Goal: Information Seeking & Learning: Learn about a topic

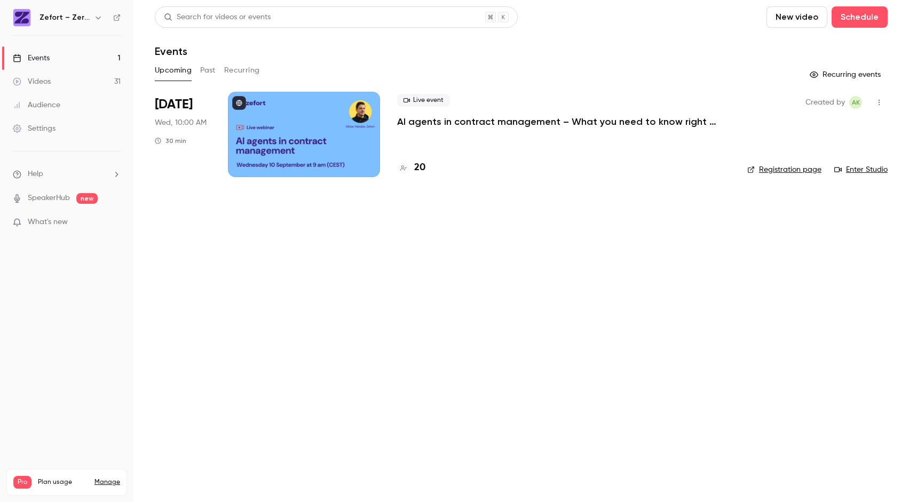
click at [44, 109] on div "Audience" at bounding box center [37, 105] width 48 height 11
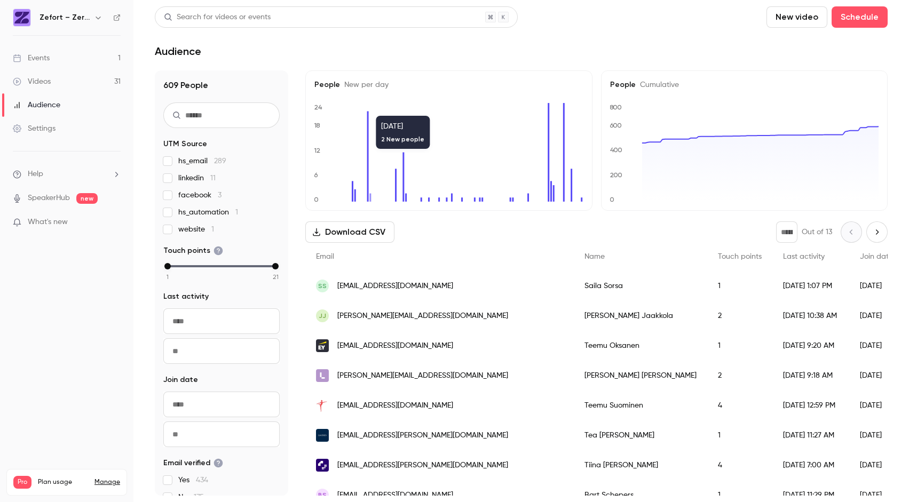
click at [372, 110] on icon "0 6 12 18 24" at bounding box center [448, 152] width 269 height 99
click at [43, 126] on div "Settings" at bounding box center [34, 128] width 43 height 11
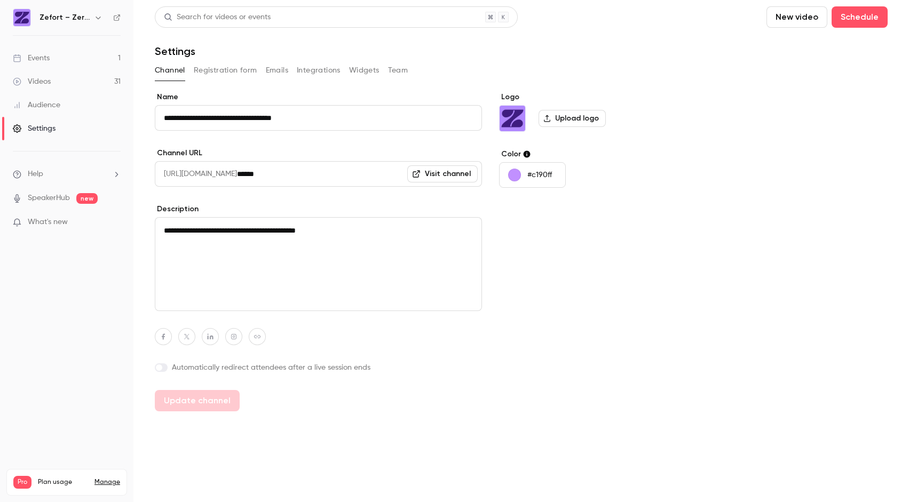
click at [41, 77] on div "Videos" at bounding box center [32, 81] width 38 height 11
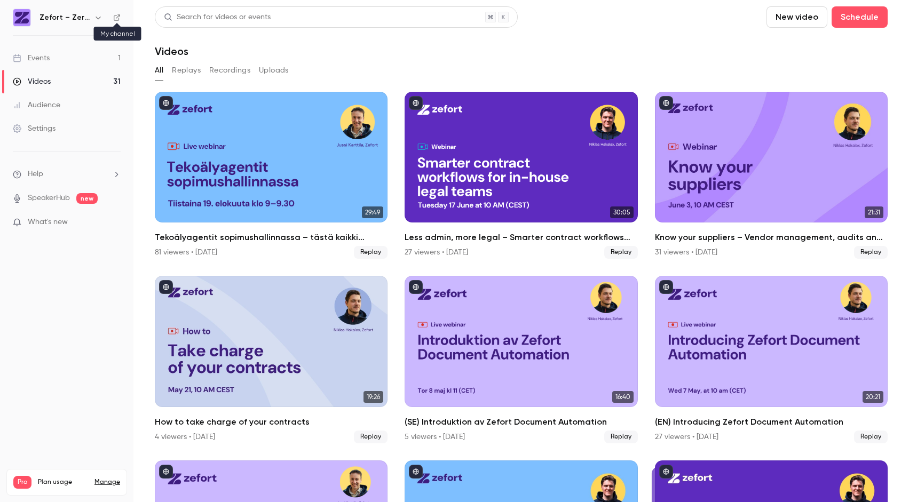
click at [115, 16] on icon at bounding box center [116, 17] width 7 height 7
click at [94, 18] on icon "button" at bounding box center [98, 17] width 9 height 9
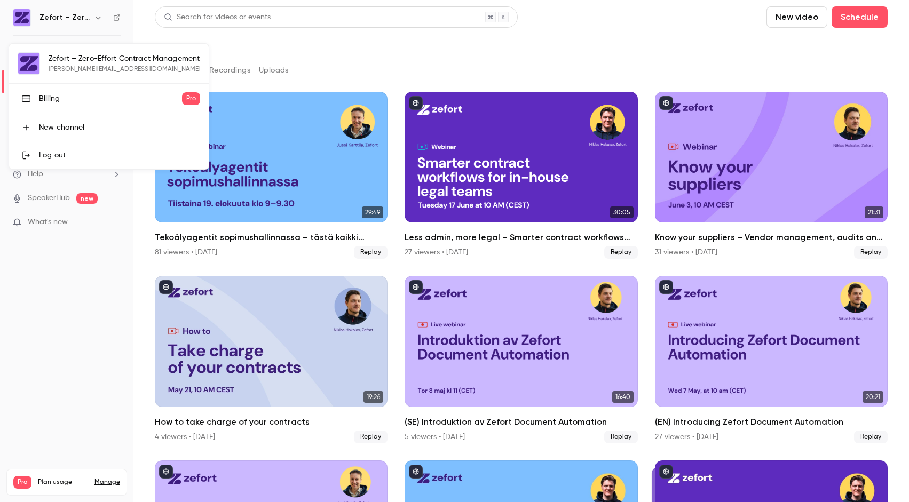
click at [349, 60] on div at bounding box center [454, 251] width 909 height 502
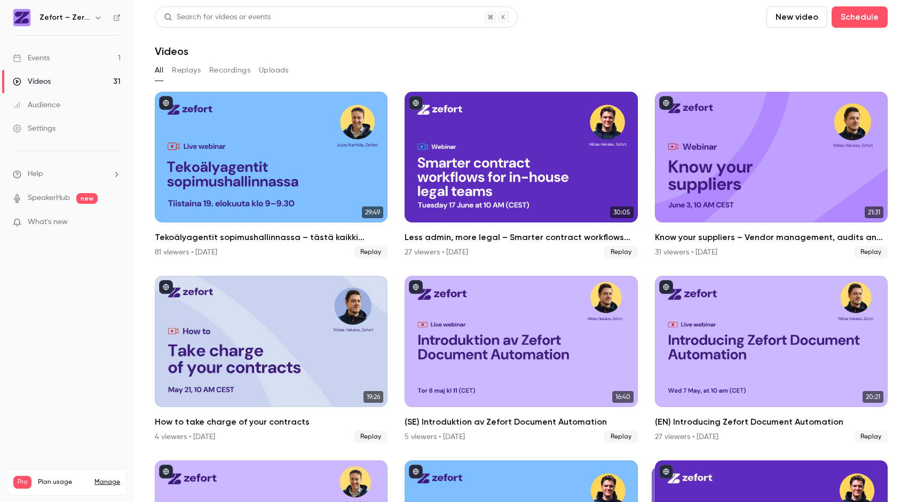
click at [45, 128] on div "Settings" at bounding box center [34, 128] width 43 height 11
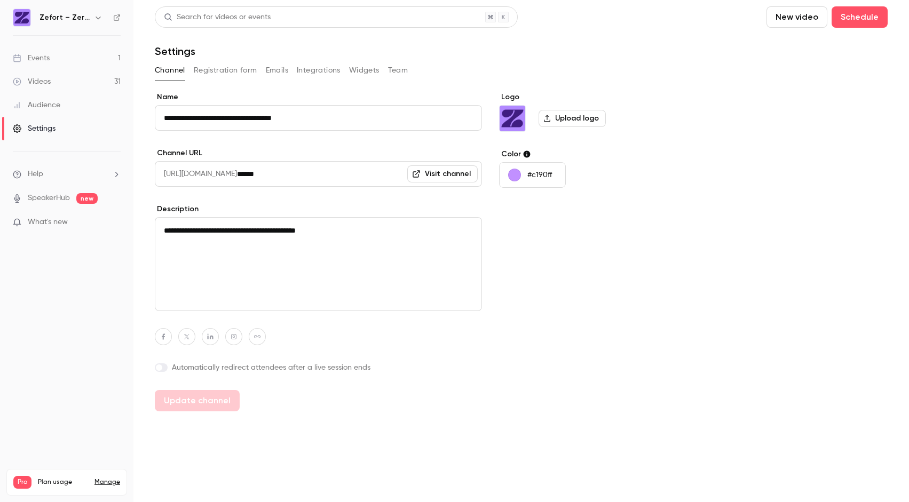
click at [368, 67] on button "Widgets" at bounding box center [364, 70] width 30 height 17
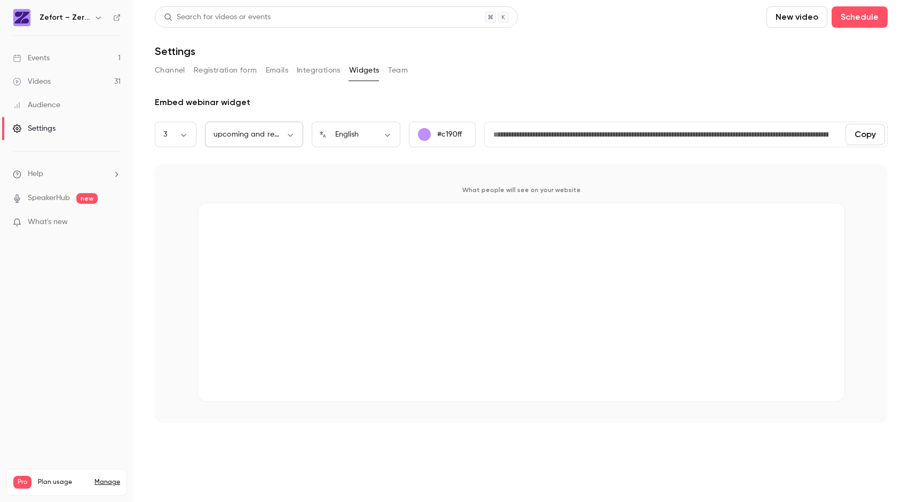
click at [291, 141] on div "upcoming and replays *** ​" at bounding box center [254, 135] width 98 height 26
click at [291, 136] on body "**********" at bounding box center [454, 251] width 909 height 502
click at [291, 136] on div at bounding box center [454, 251] width 909 height 502
click at [384, 180] on div "What people will see on your website" at bounding box center [521, 293] width 733 height 259
click at [399, 73] on button "Team" at bounding box center [398, 70] width 20 height 17
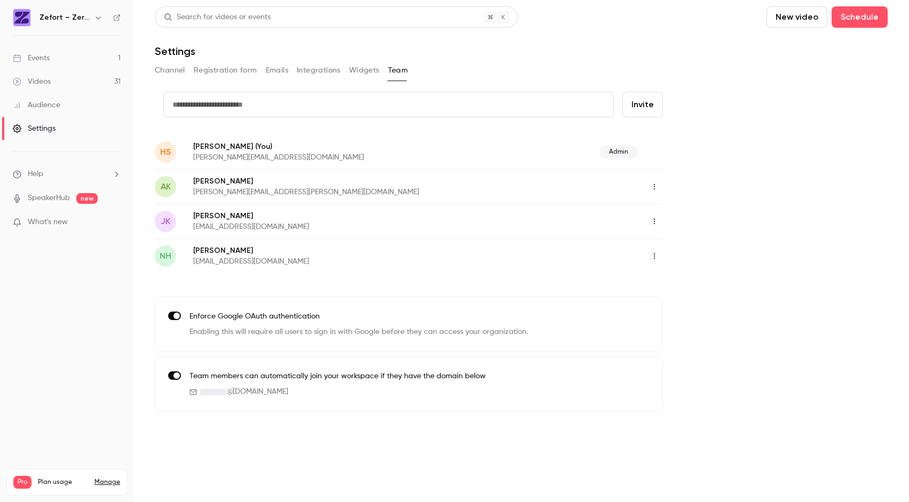
click at [162, 73] on button "Channel" at bounding box center [170, 70] width 30 height 17
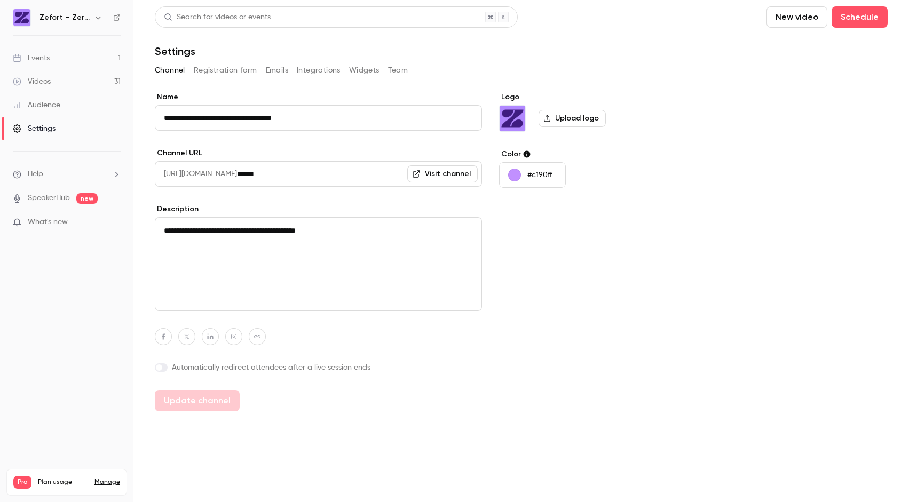
click at [41, 62] on div "Events" at bounding box center [31, 58] width 37 height 11
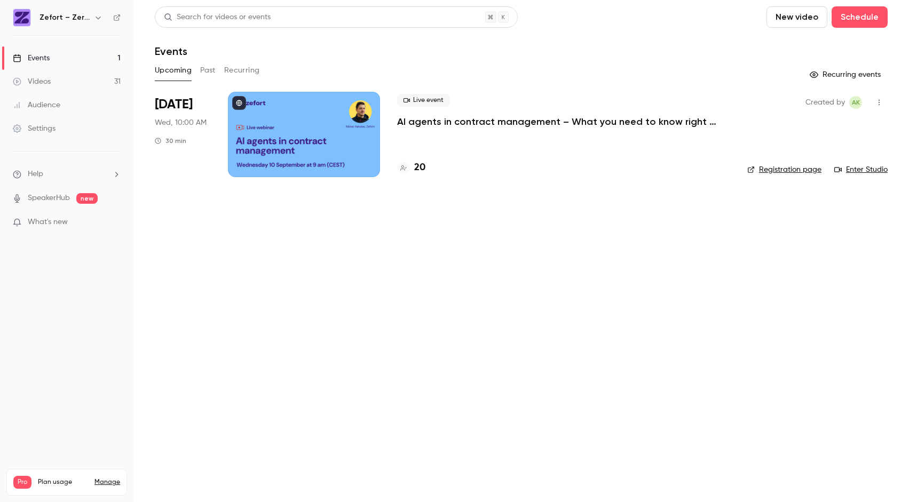
click at [203, 75] on button "Past" at bounding box center [207, 70] width 15 height 17
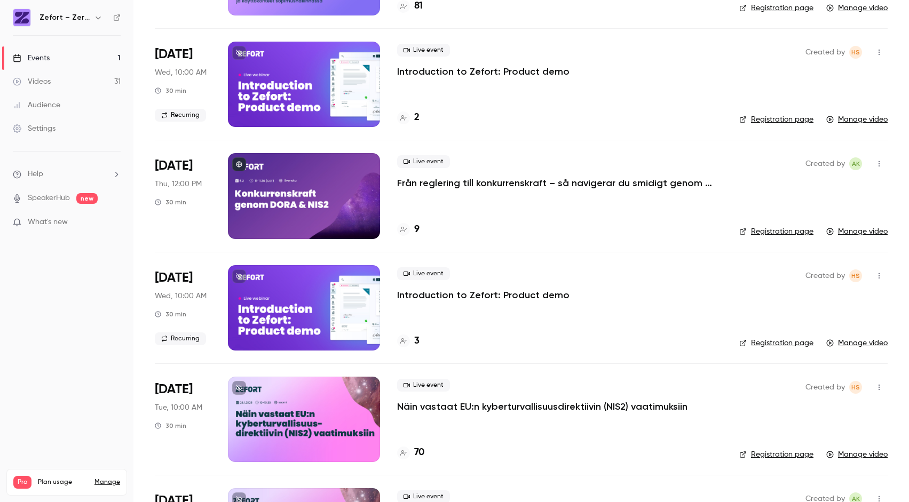
scroll to position [1837, 0]
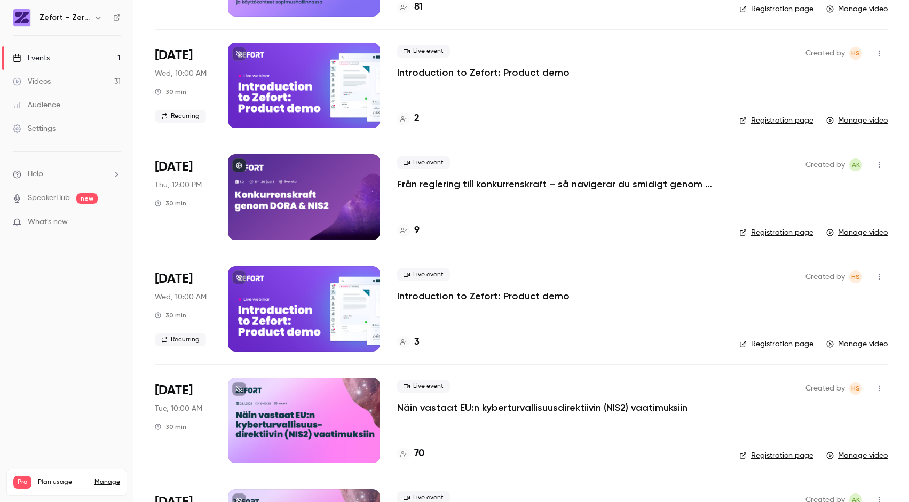
click at [882, 393] on button "button" at bounding box center [879, 388] width 17 height 17
click at [714, 410] on div at bounding box center [454, 251] width 909 height 502
click at [257, 414] on div at bounding box center [304, 420] width 152 height 85
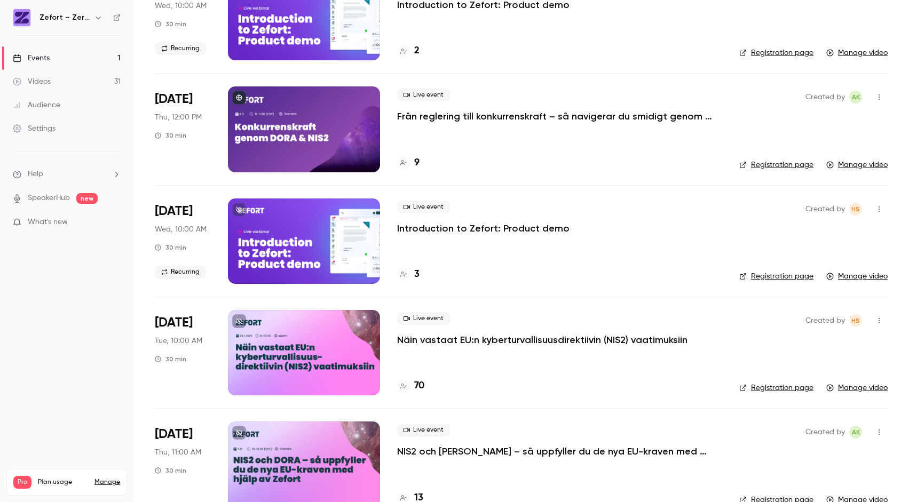
scroll to position [1893, 0]
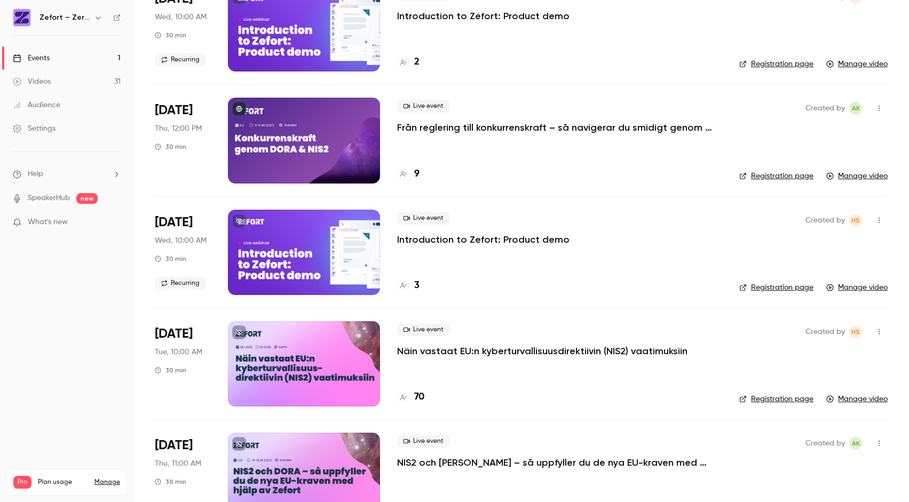
click at [352, 377] on div at bounding box center [304, 363] width 152 height 85
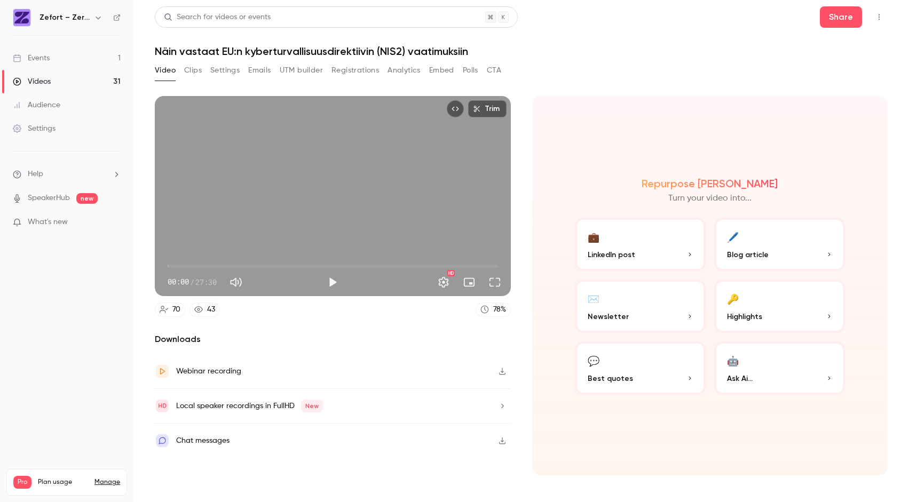
click at [409, 73] on button "Analytics" at bounding box center [404, 70] width 33 height 17
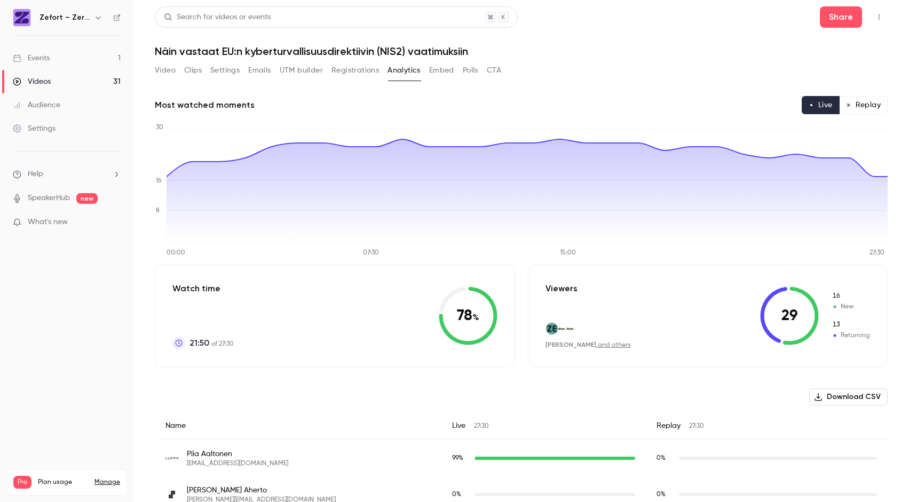
click at [874, 106] on button "Replay" at bounding box center [863, 105] width 49 height 18
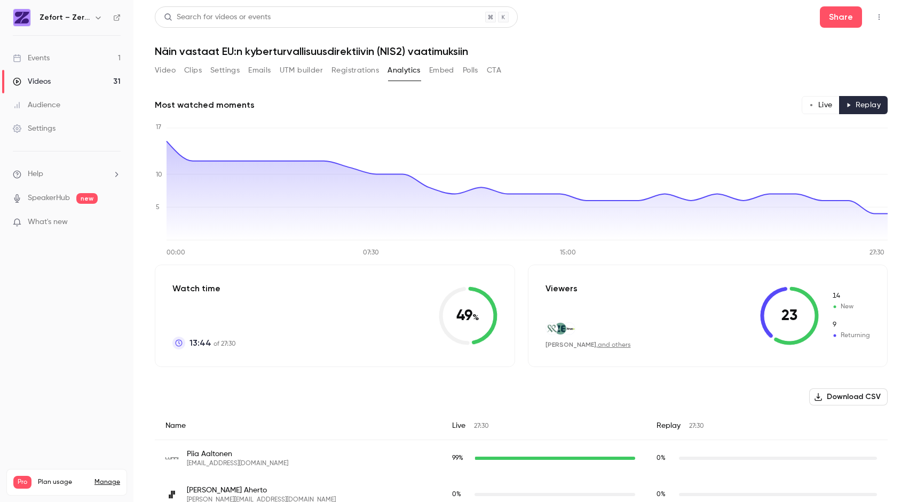
click at [828, 107] on button "Live" at bounding box center [821, 105] width 38 height 18
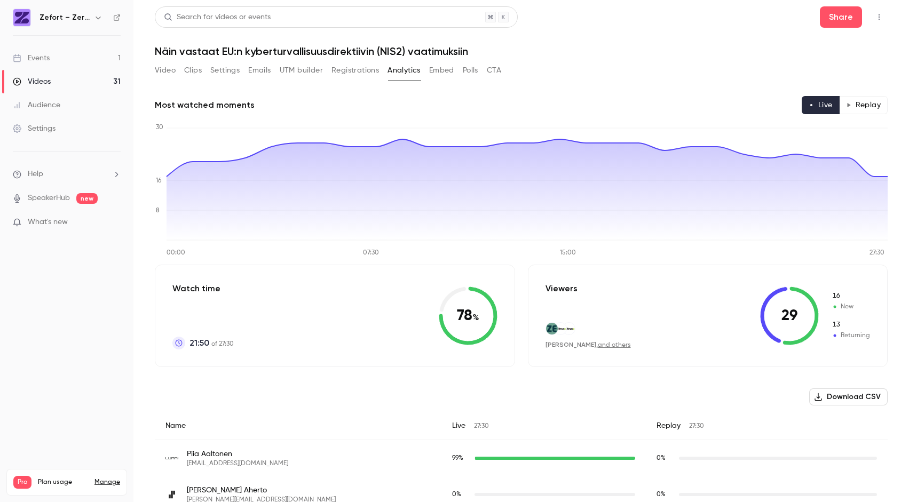
click at [874, 107] on button "Replay" at bounding box center [863, 105] width 49 height 18
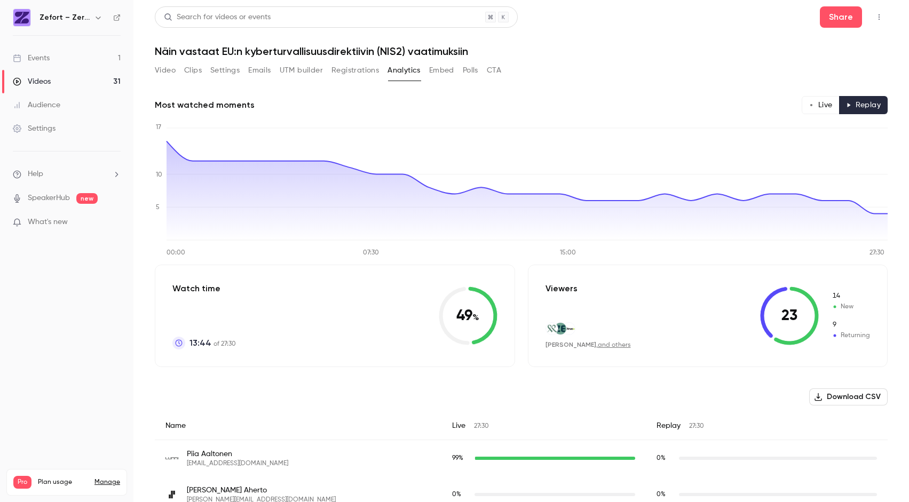
click at [816, 106] on button "Live" at bounding box center [821, 105] width 38 height 18
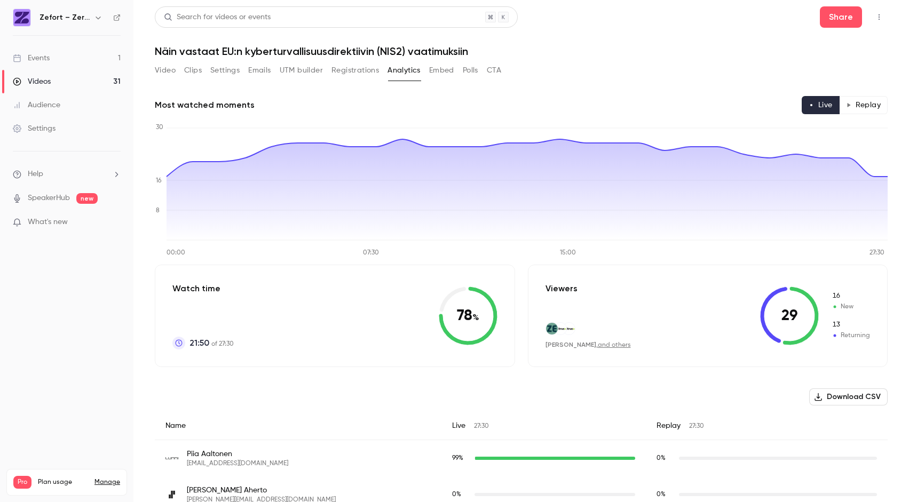
click at [867, 106] on button "Replay" at bounding box center [863, 105] width 49 height 18
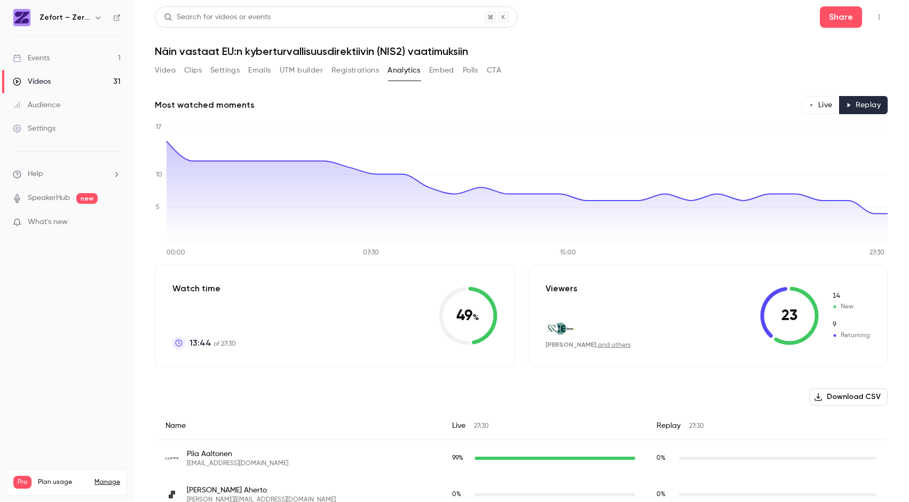
click at [833, 109] on button "Live" at bounding box center [821, 105] width 38 height 18
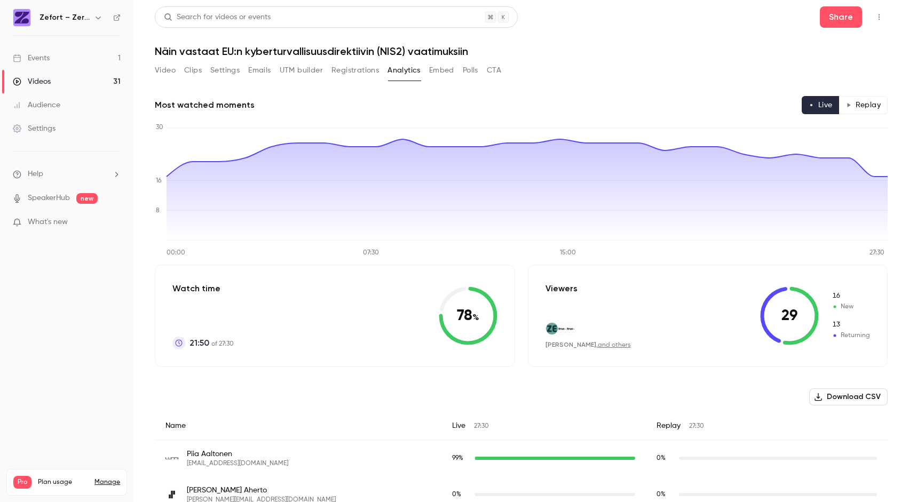
click at [353, 72] on button "Registrations" at bounding box center [355, 70] width 48 height 17
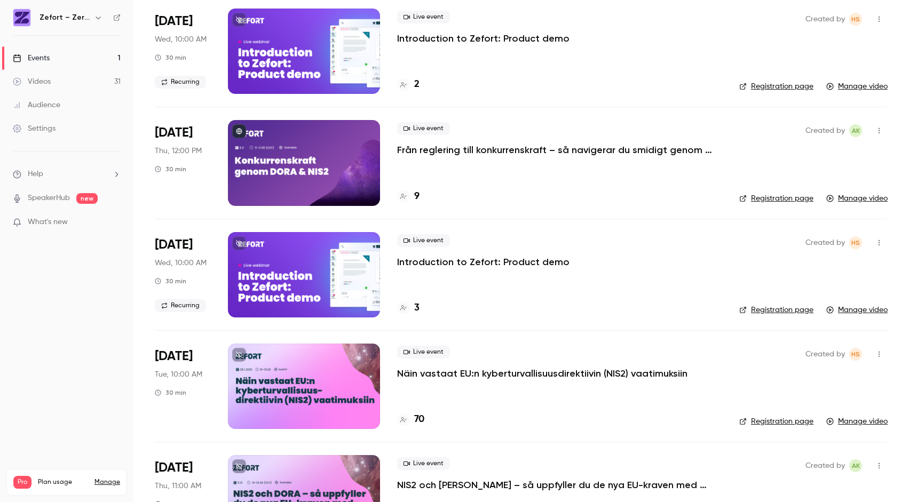
scroll to position [1867, 0]
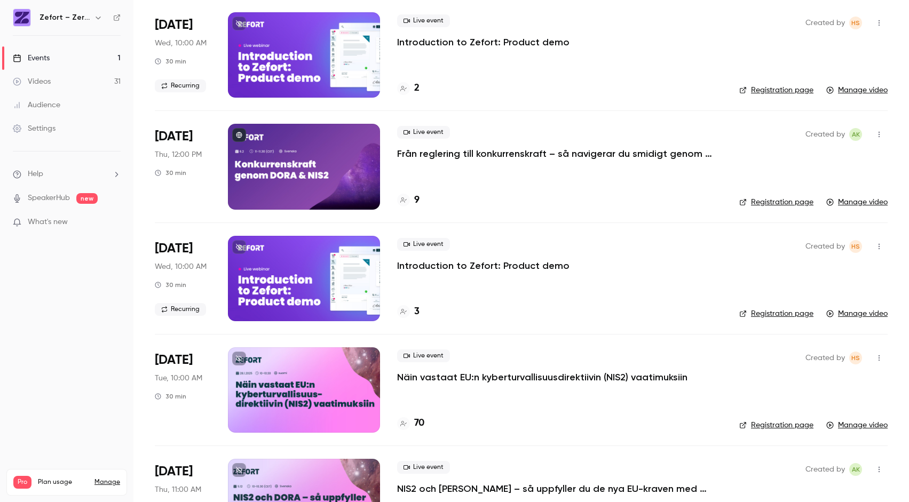
click at [320, 278] on div at bounding box center [304, 278] width 152 height 85
click at [342, 179] on div at bounding box center [304, 166] width 152 height 85
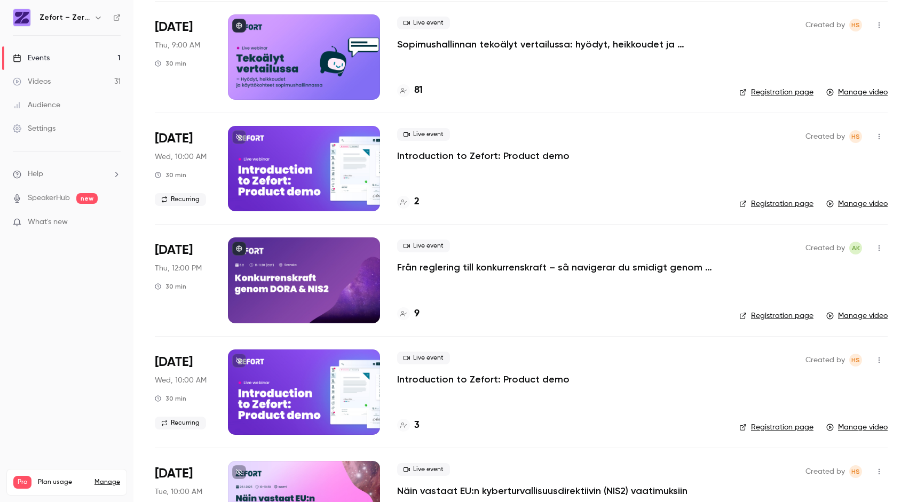
click at [328, 168] on div at bounding box center [304, 168] width 152 height 85
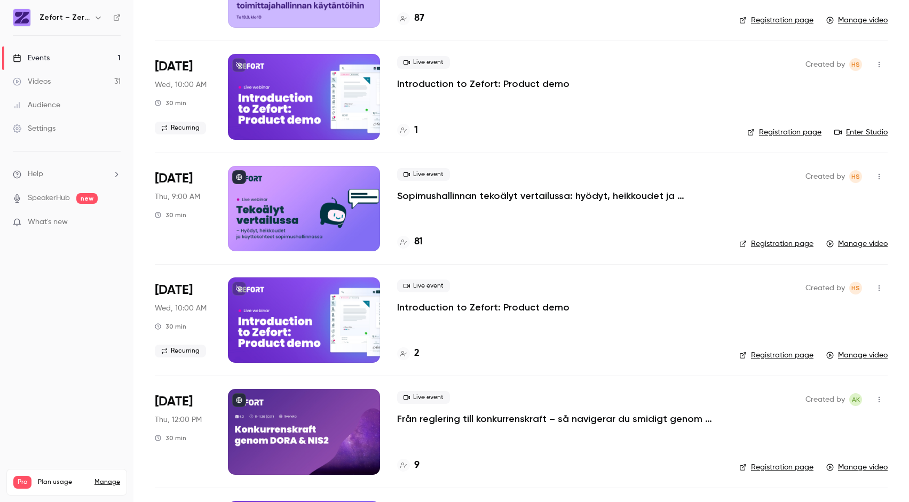
scroll to position [1599, 0]
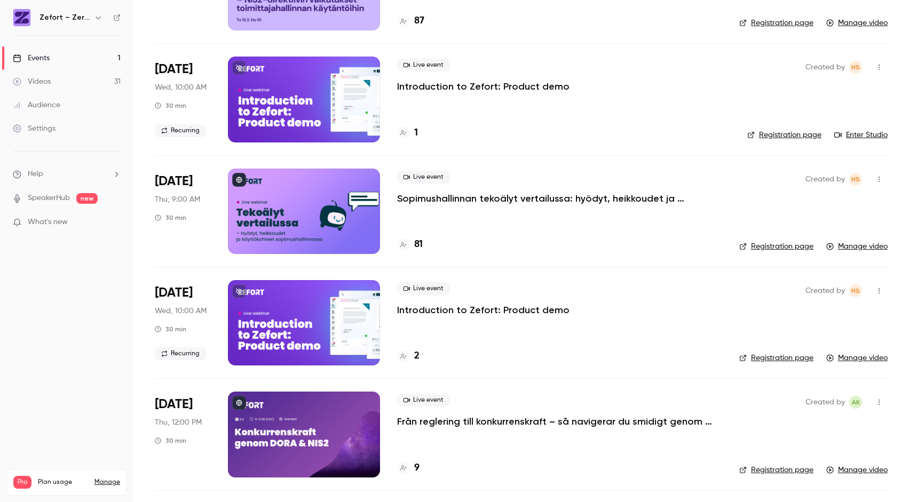
click at [309, 188] on div at bounding box center [304, 211] width 152 height 85
click at [328, 96] on div at bounding box center [304, 99] width 152 height 85
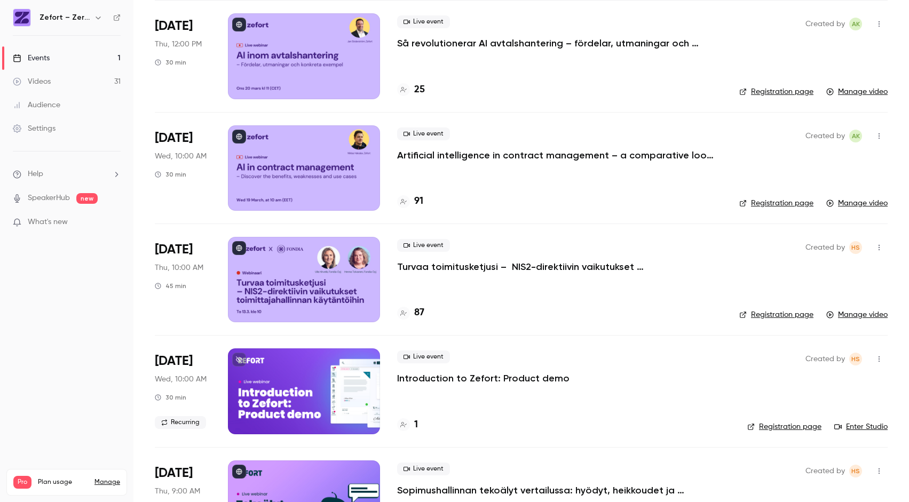
scroll to position [1259, 0]
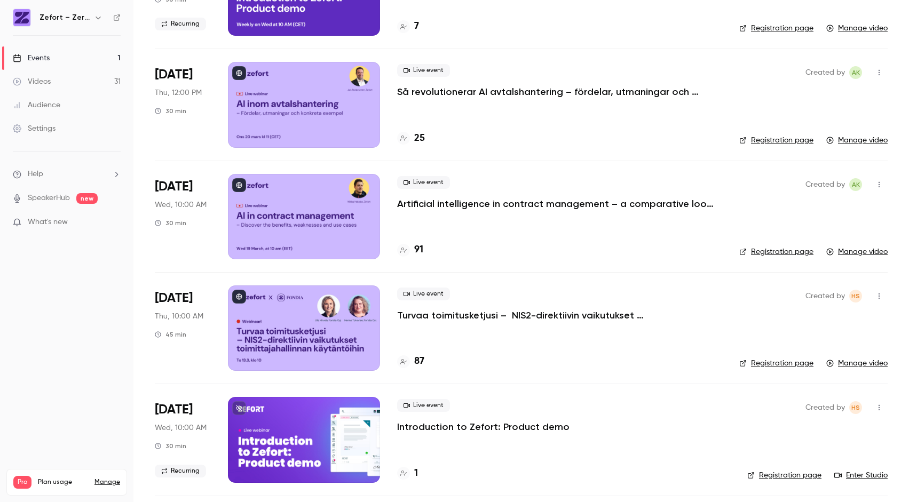
click at [283, 323] on div at bounding box center [304, 328] width 152 height 85
click at [317, 202] on div at bounding box center [304, 216] width 152 height 85
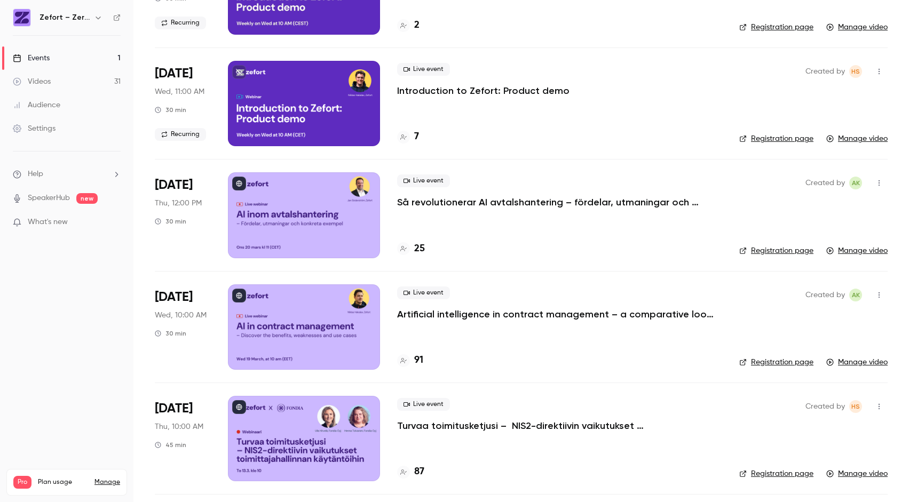
scroll to position [1141, 0]
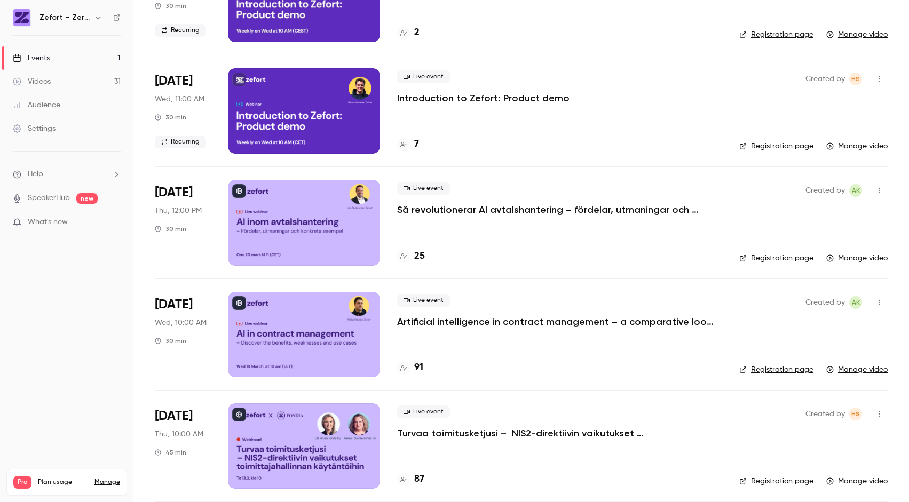
click at [292, 218] on div at bounding box center [304, 222] width 152 height 85
click at [325, 135] on div at bounding box center [304, 110] width 152 height 85
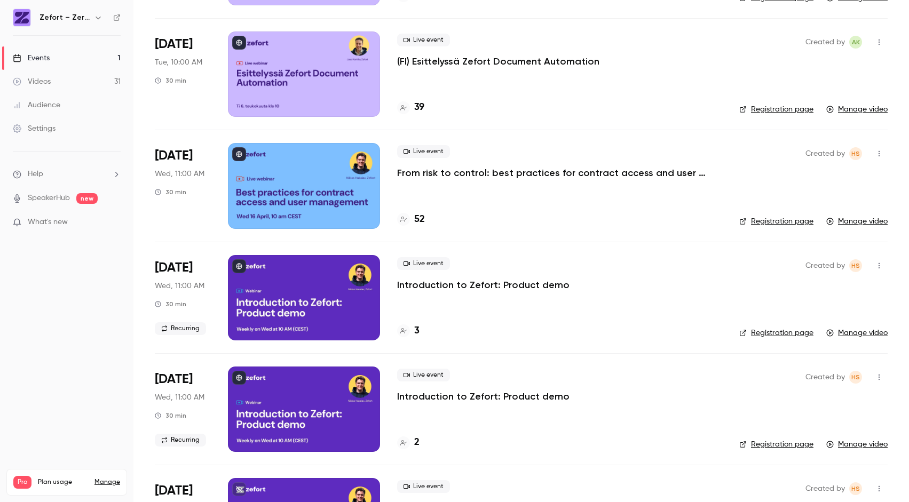
scroll to position [716, 0]
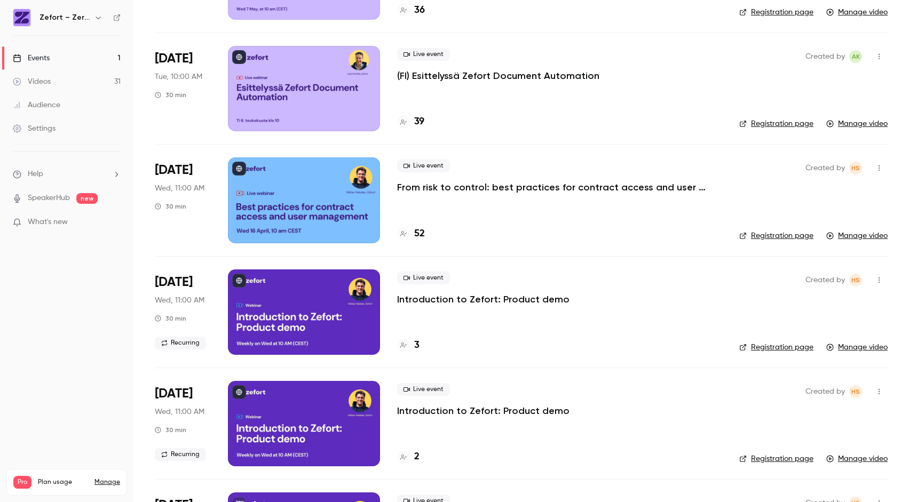
click at [282, 408] on div at bounding box center [304, 423] width 152 height 85
click at [295, 318] on div at bounding box center [304, 312] width 152 height 85
click at [297, 206] on div at bounding box center [304, 199] width 152 height 85
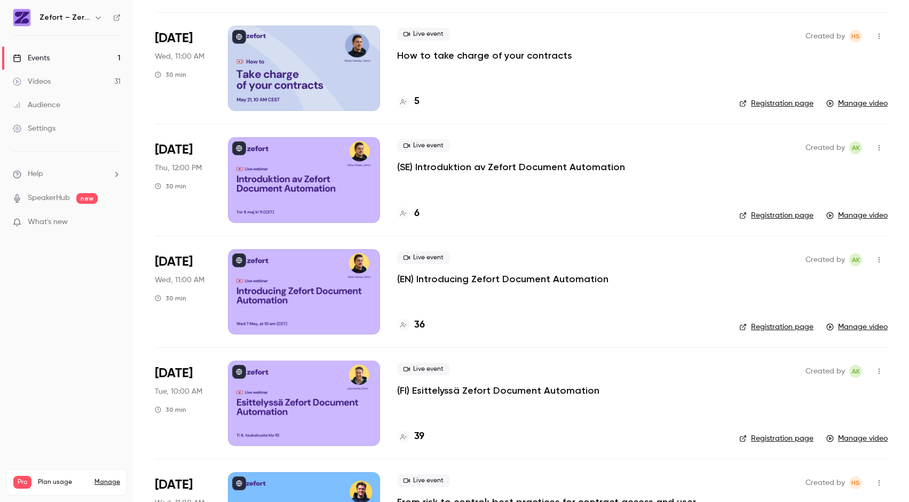
scroll to position [392, 0]
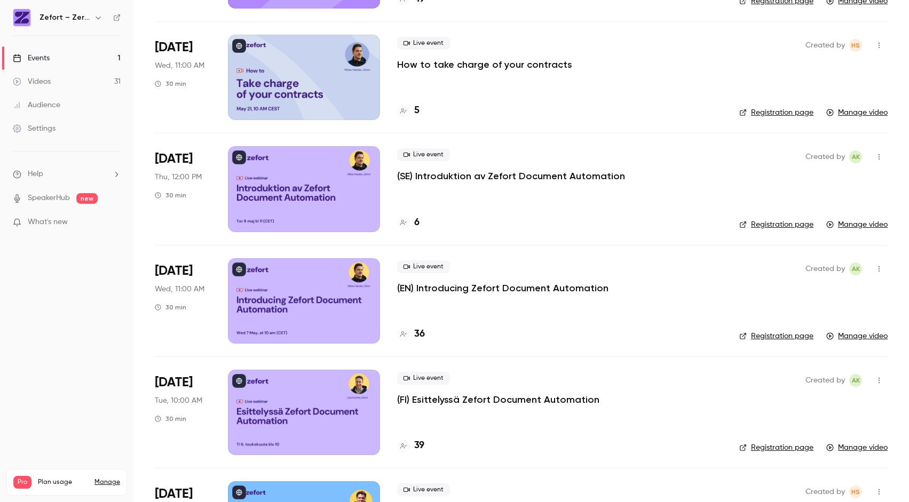
click at [274, 412] on div at bounding box center [304, 412] width 152 height 85
click at [289, 310] on div at bounding box center [304, 300] width 152 height 85
click at [297, 202] on div at bounding box center [304, 188] width 152 height 85
click at [294, 104] on div at bounding box center [304, 77] width 152 height 85
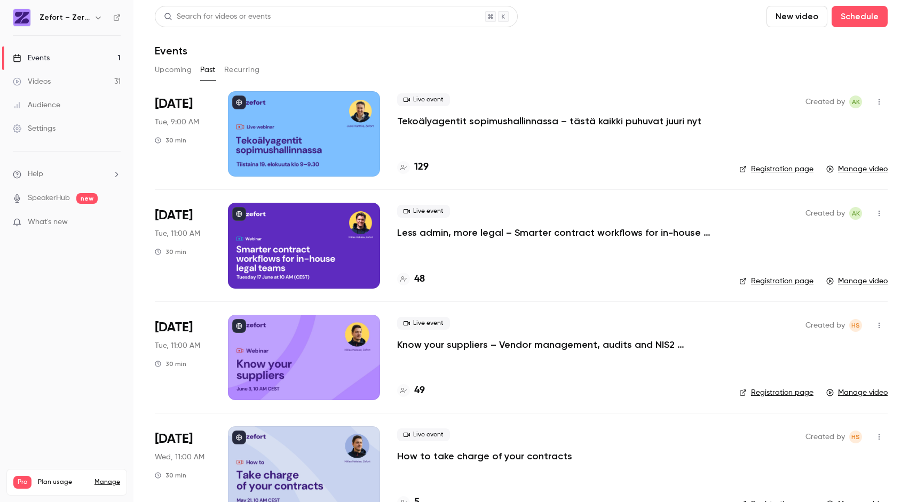
scroll to position [0, 0]
click at [307, 361] on div at bounding box center [304, 357] width 152 height 85
click at [302, 263] on div at bounding box center [304, 245] width 152 height 85
click at [343, 131] on div at bounding box center [304, 134] width 152 height 85
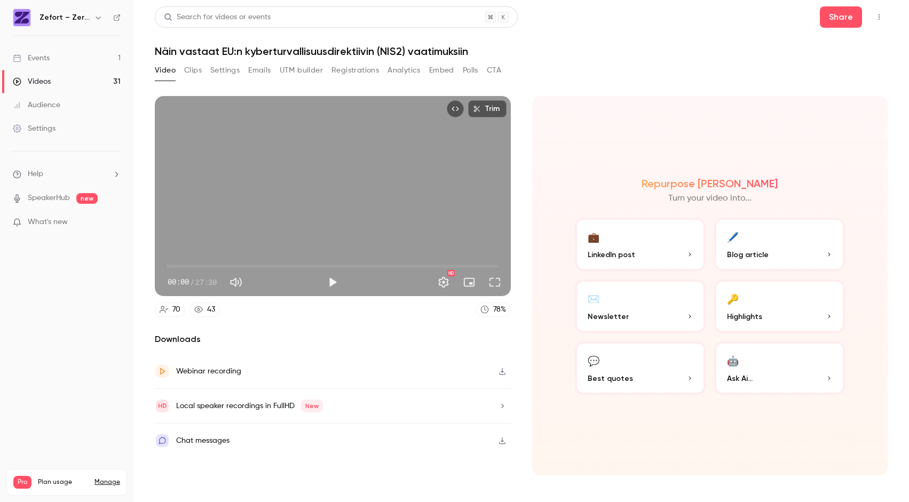
click at [401, 73] on button "Analytics" at bounding box center [404, 70] width 33 height 17
click at [411, 72] on button "Analytics" at bounding box center [404, 70] width 33 height 17
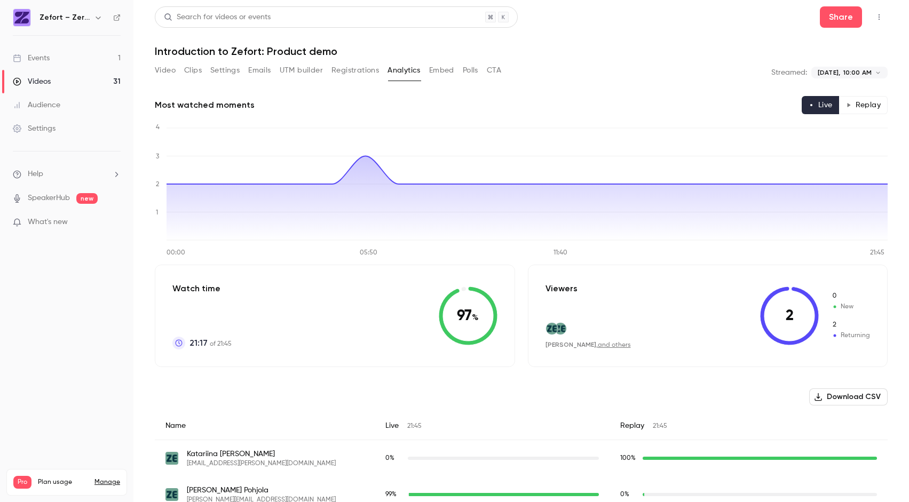
click at [347, 73] on button "Registrations" at bounding box center [355, 70] width 48 height 17
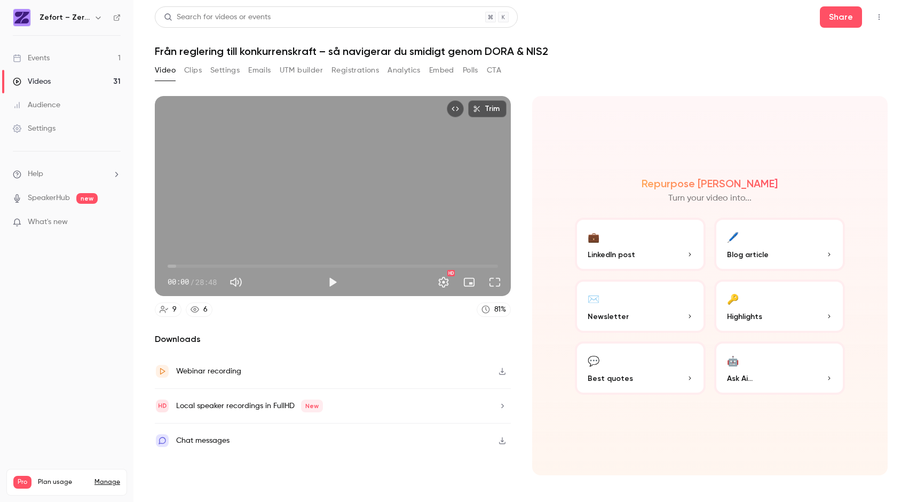
click at [355, 66] on button "Registrations" at bounding box center [355, 70] width 48 height 17
click at [356, 70] on button "Registrations" at bounding box center [355, 70] width 48 height 17
click at [336, 71] on button "Registrations" at bounding box center [355, 70] width 48 height 17
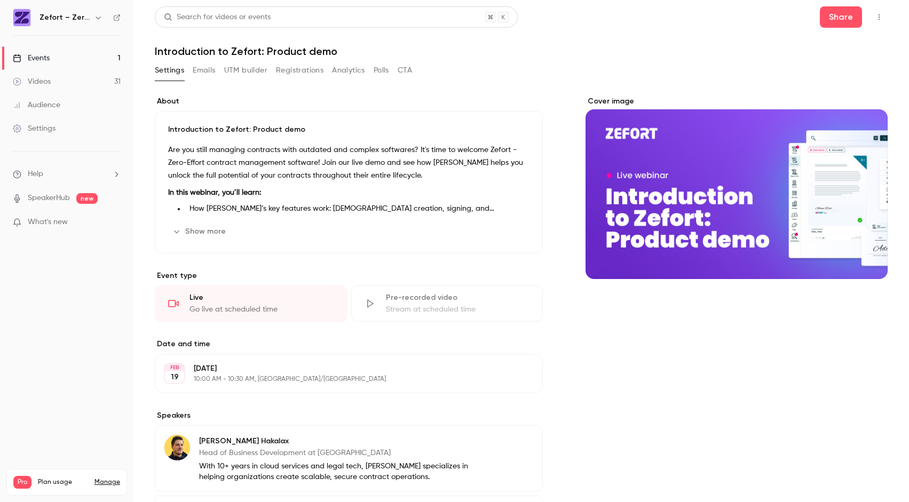
click at [282, 72] on button "Registrations" at bounding box center [300, 70] width 48 height 17
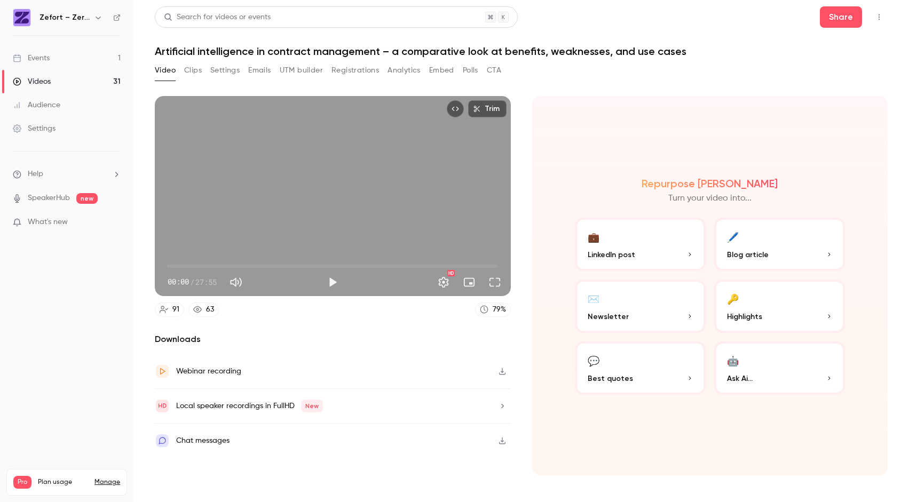
click at [336, 70] on button "Registrations" at bounding box center [355, 70] width 48 height 17
click at [356, 67] on button "Registrations" at bounding box center [355, 70] width 48 height 17
click at [345, 67] on button "Registrations" at bounding box center [355, 70] width 48 height 17
click at [364, 69] on button "Registrations" at bounding box center [355, 70] width 48 height 17
click at [368, 69] on button "Registrations" at bounding box center [355, 70] width 48 height 17
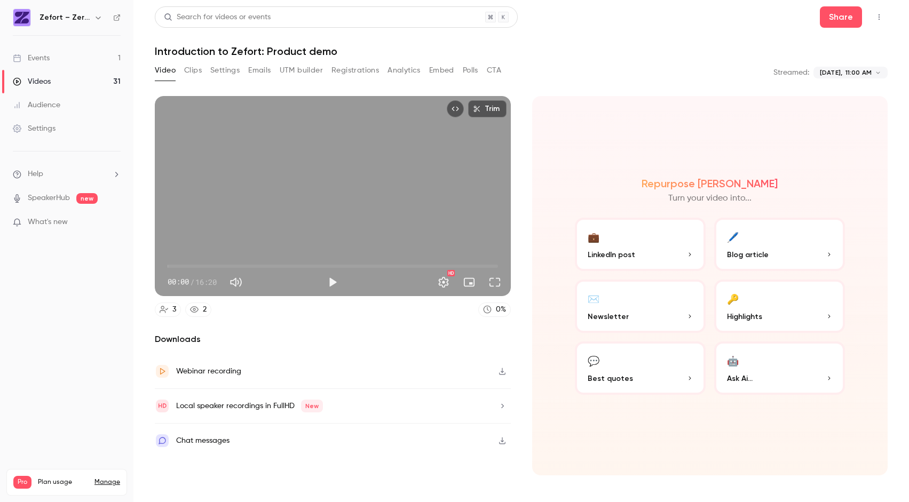
click at [353, 70] on button "Registrations" at bounding box center [355, 70] width 48 height 17
click at [358, 69] on button "Registrations" at bounding box center [355, 70] width 48 height 17
click at [350, 75] on button "Registrations" at bounding box center [355, 70] width 48 height 17
click at [361, 72] on button "Registrations" at bounding box center [355, 70] width 48 height 17
click at [349, 75] on button "Registrations" at bounding box center [355, 70] width 48 height 17
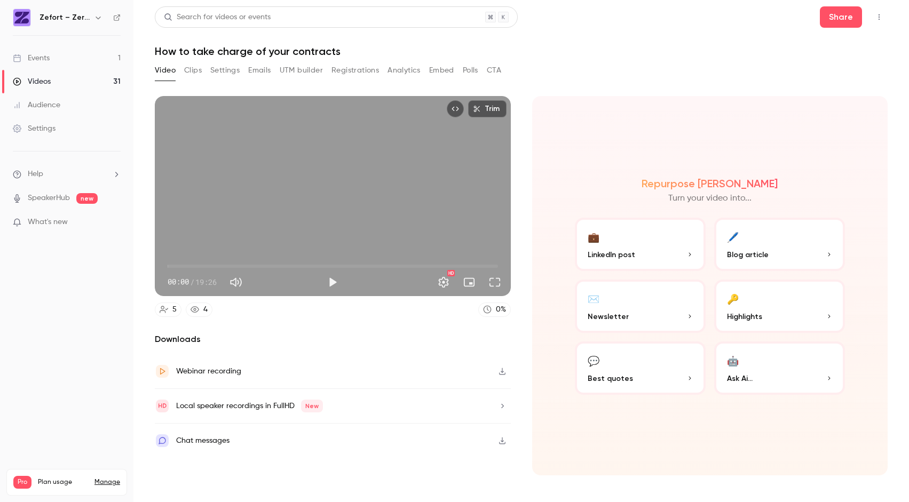
click at [358, 67] on button "Registrations" at bounding box center [355, 70] width 48 height 17
click at [335, 72] on button "Registrations" at bounding box center [355, 70] width 48 height 17
click at [368, 69] on button "Registrations" at bounding box center [355, 70] width 48 height 17
click at [354, 67] on button "Registrations" at bounding box center [355, 70] width 48 height 17
